Goal: Find contact information: Find contact information

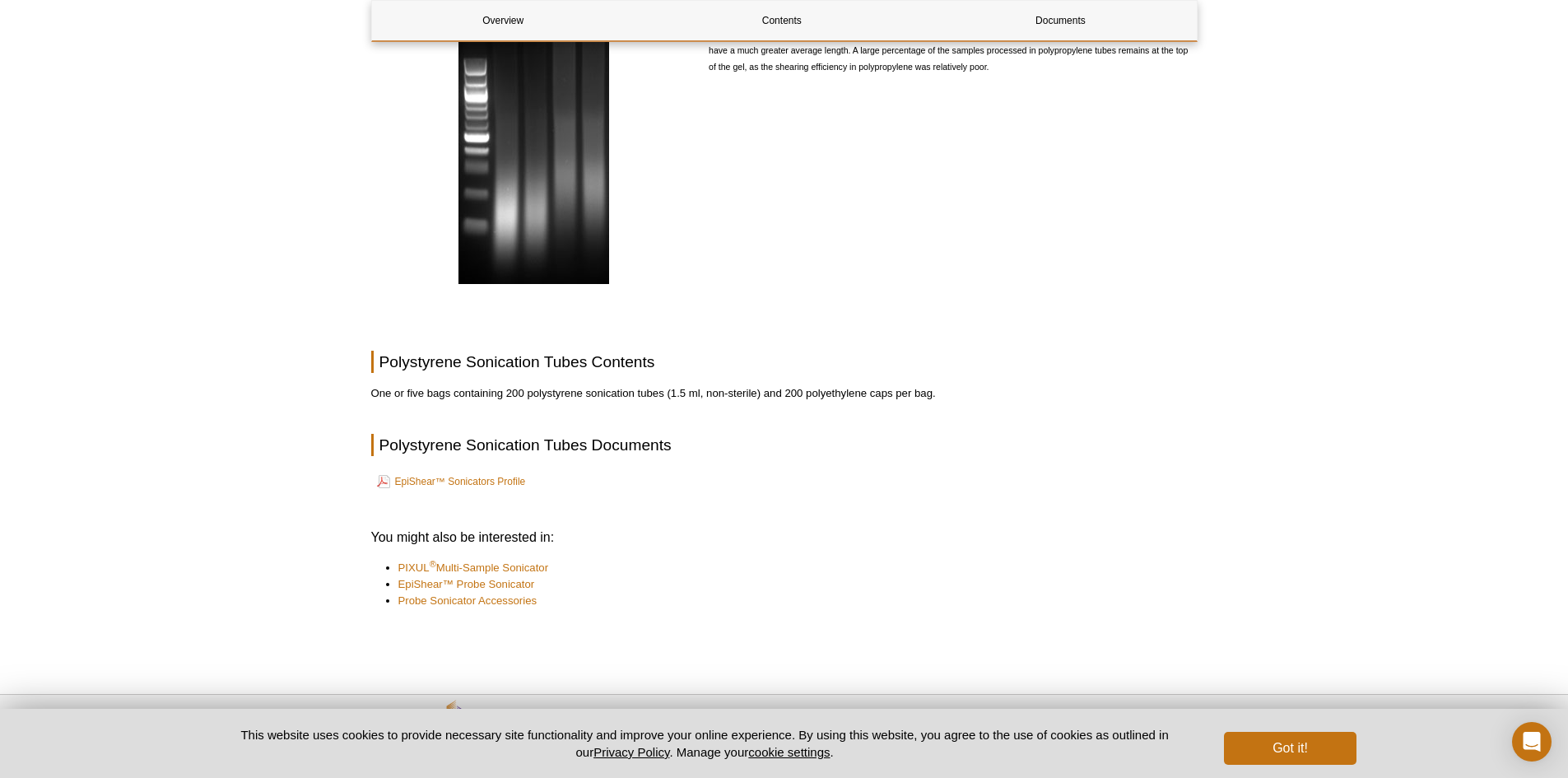
scroll to position [896, 0]
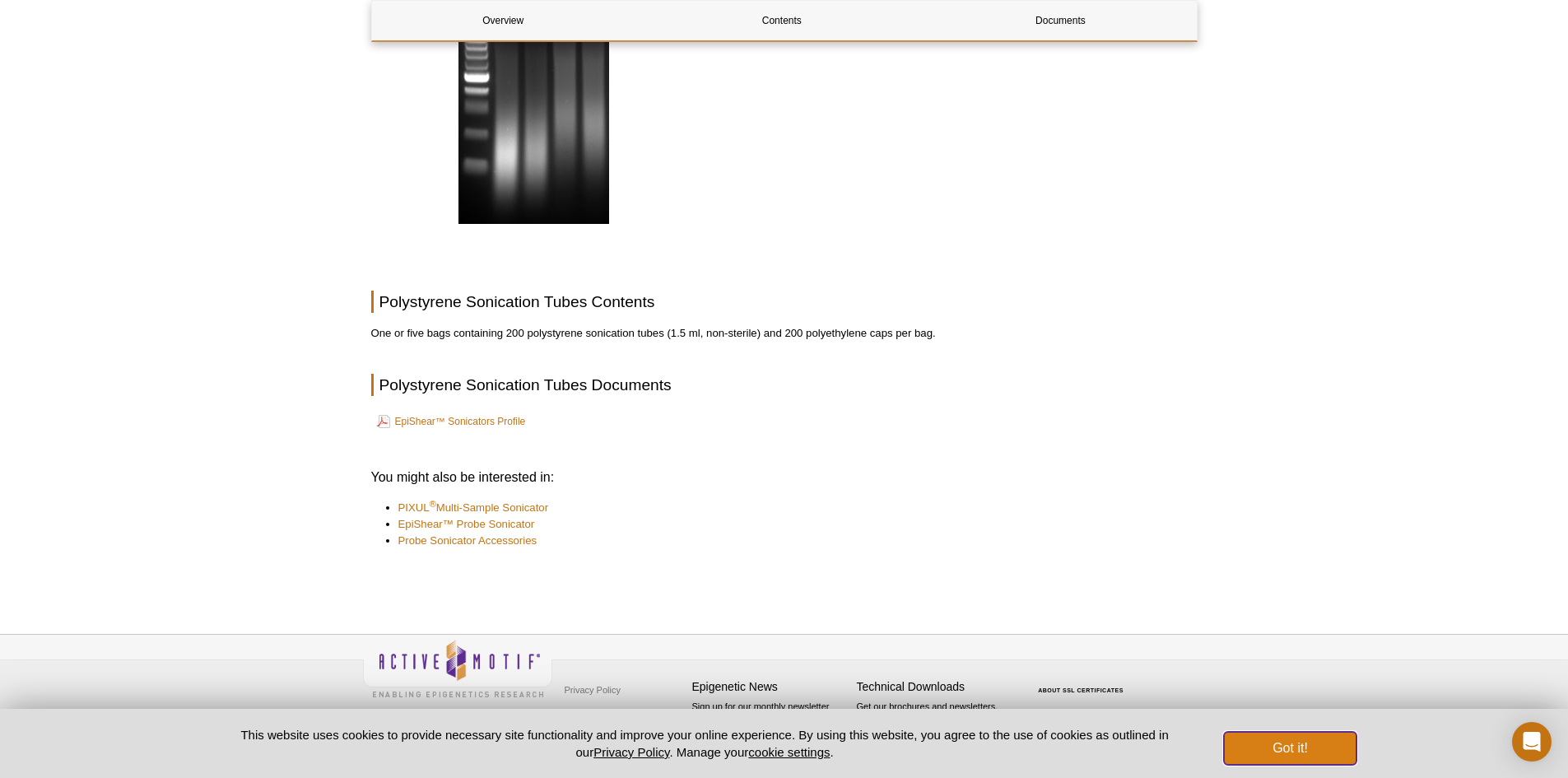
click at [1307, 747] on button "Got it!" at bounding box center [1290, 747] width 132 height 32
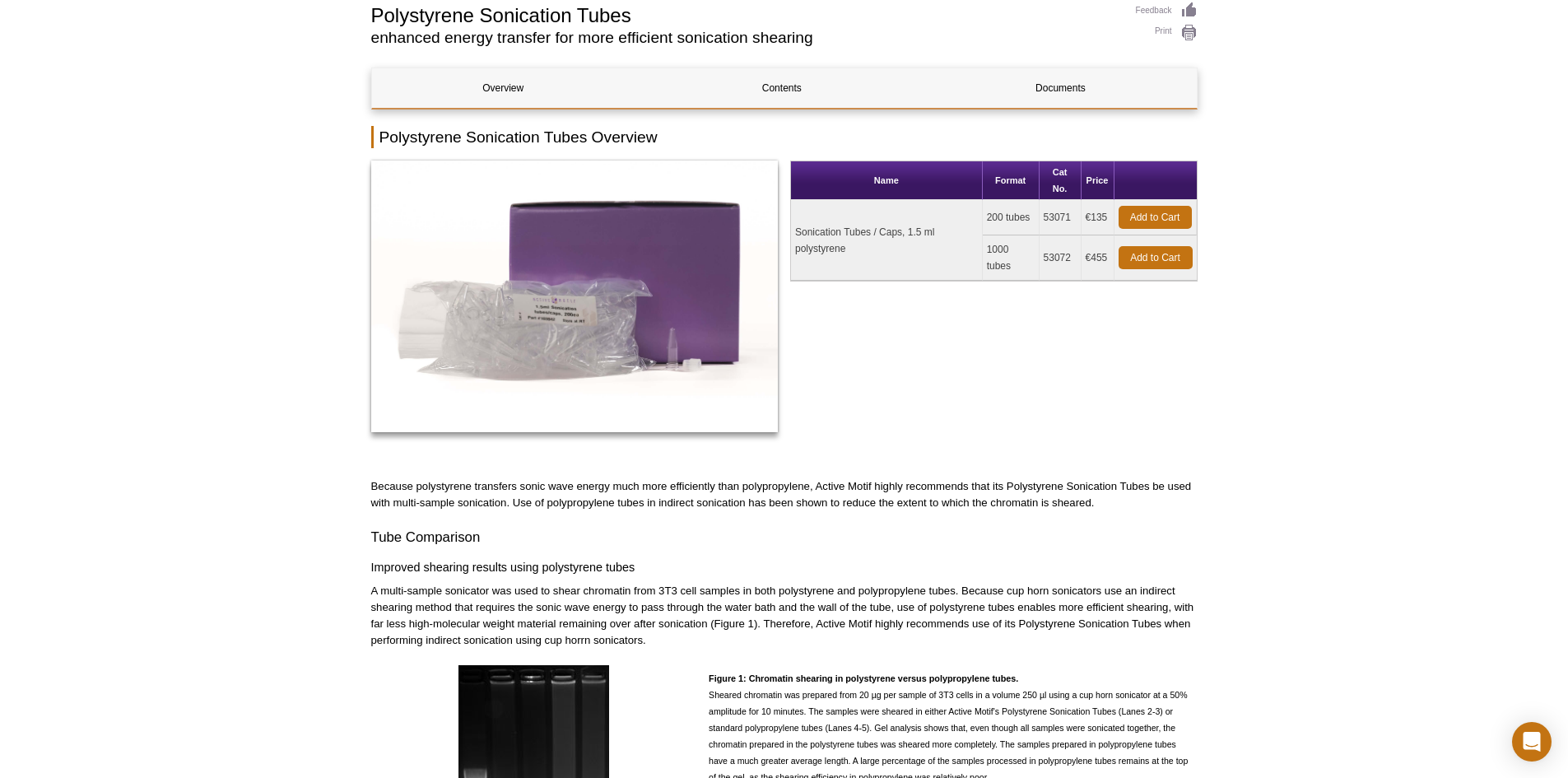
scroll to position [0, 0]
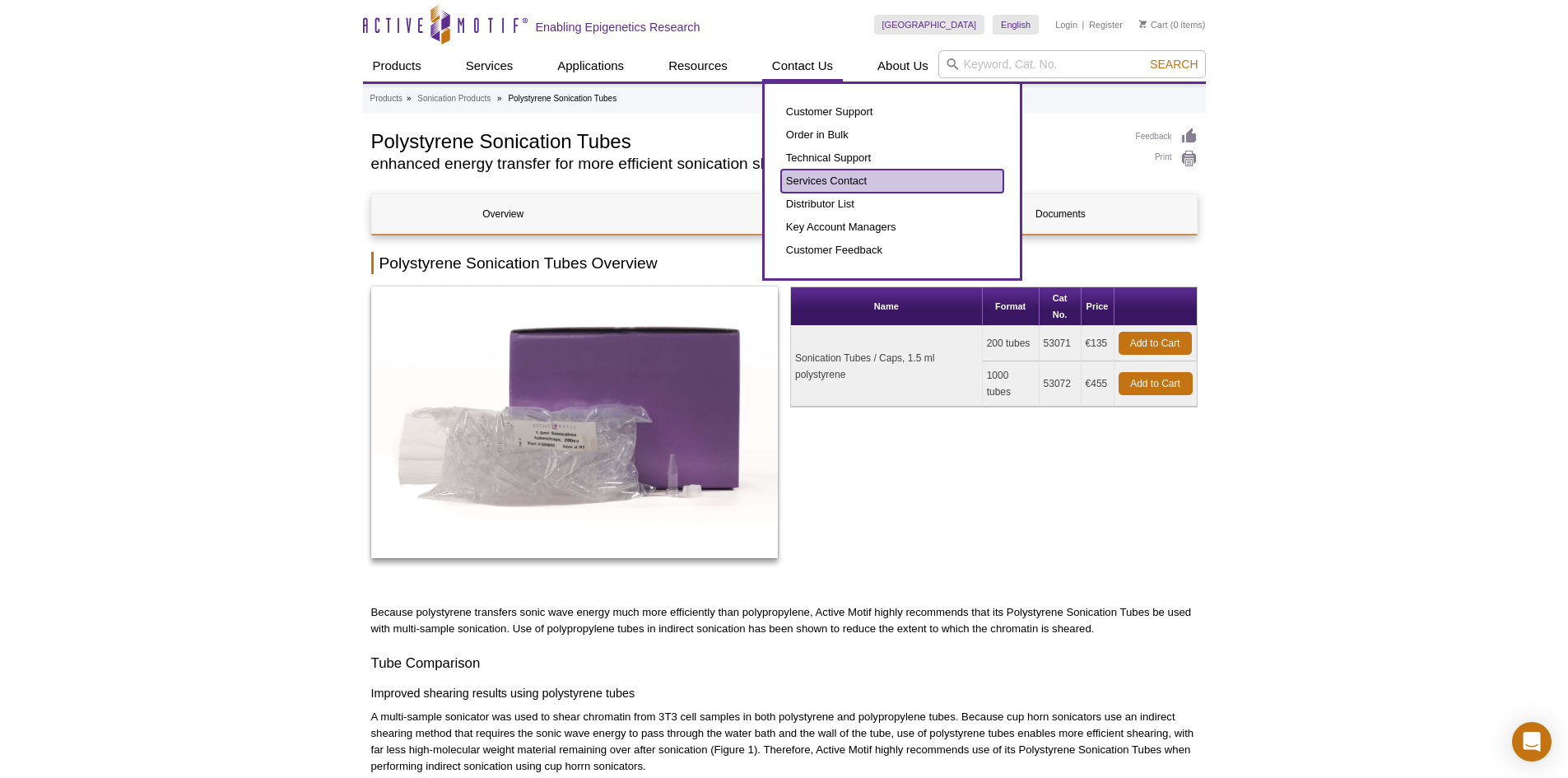
click at [833, 175] on link "Services Contact" at bounding box center [892, 181] width 222 height 23
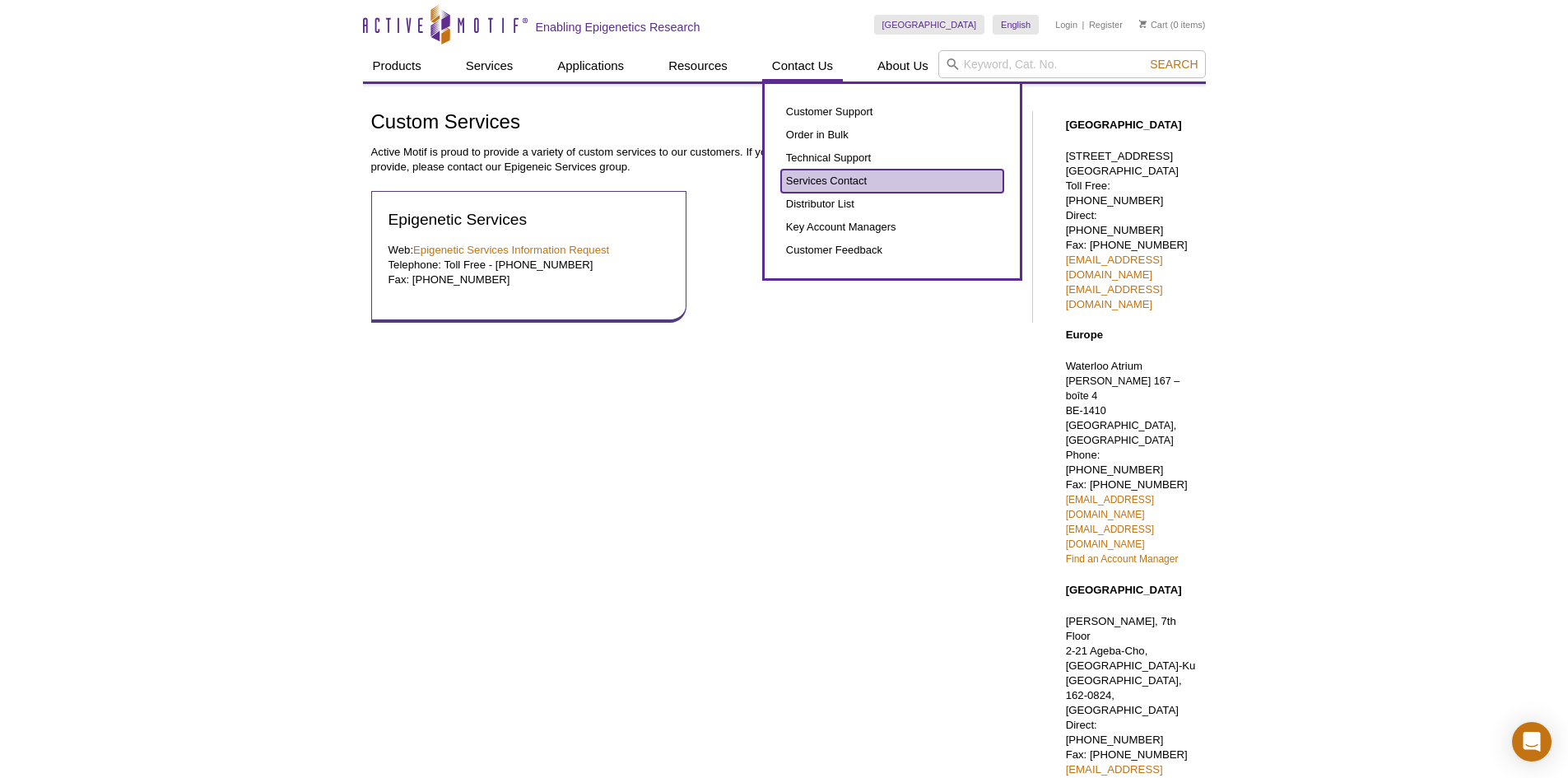
click at [842, 184] on link "Services Contact" at bounding box center [892, 181] width 222 height 23
